Goal: Find specific page/section: Find specific page/section

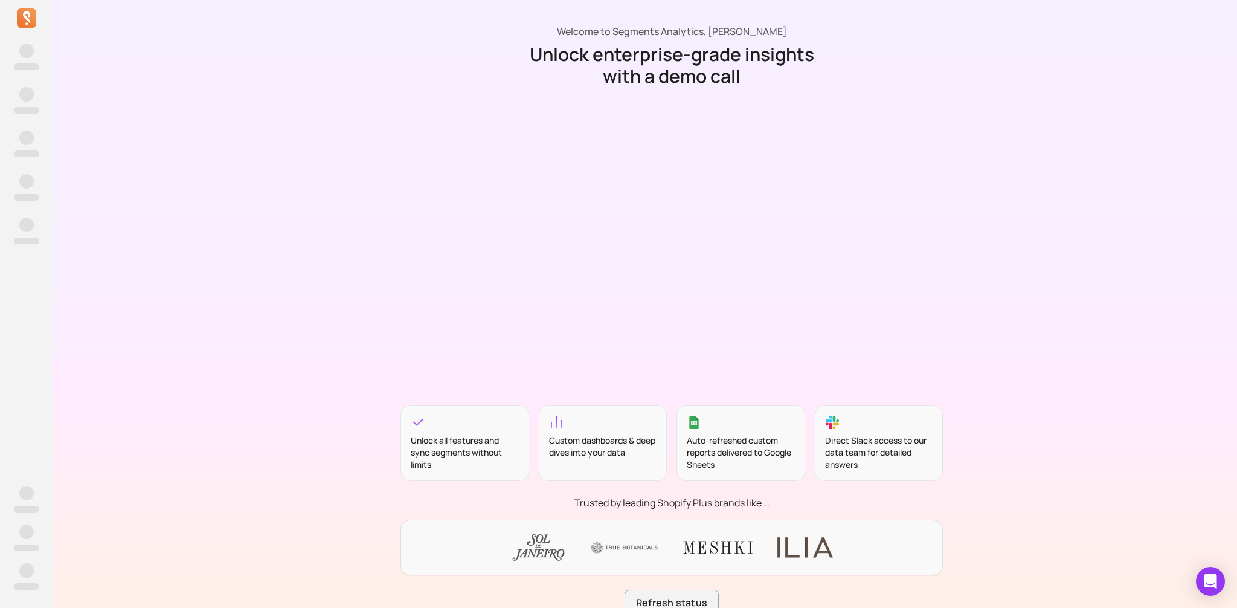
click at [24, 24] on icon at bounding box center [26, 17] width 19 height 19
click at [30, 19] on icon at bounding box center [26, 17] width 19 height 19
